Goal: Task Accomplishment & Management: Use online tool/utility

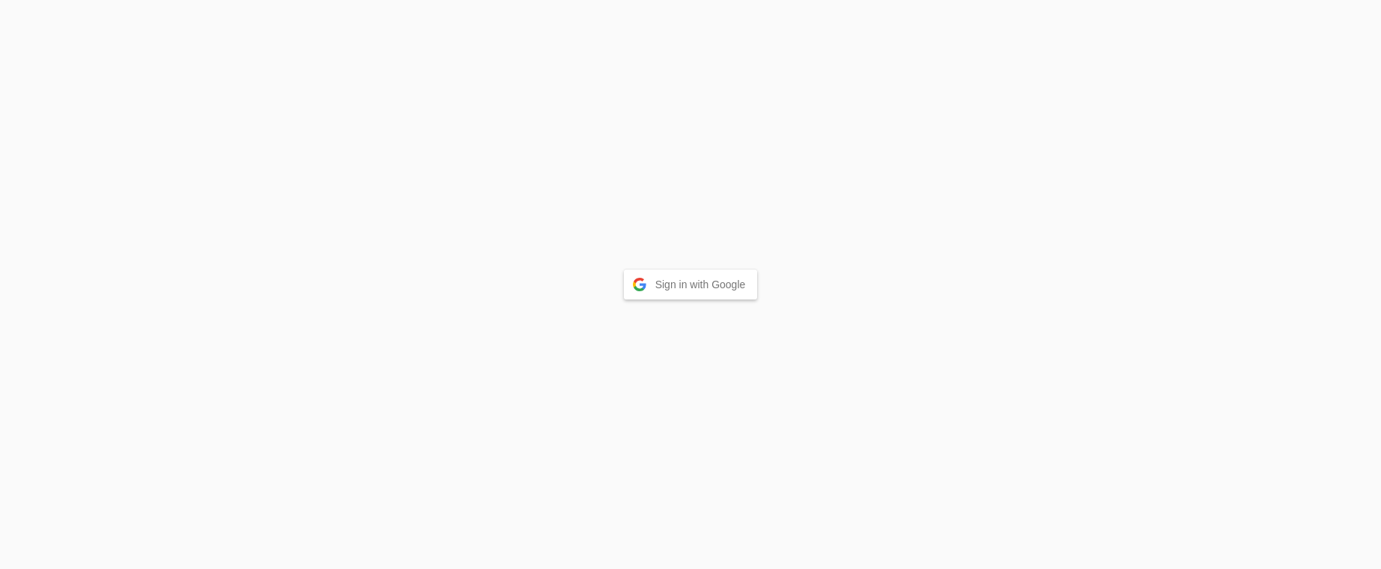
click at [688, 288] on button "Sign in with Google" at bounding box center [691, 284] width 134 height 30
